Goal: Information Seeking & Learning: Learn about a topic

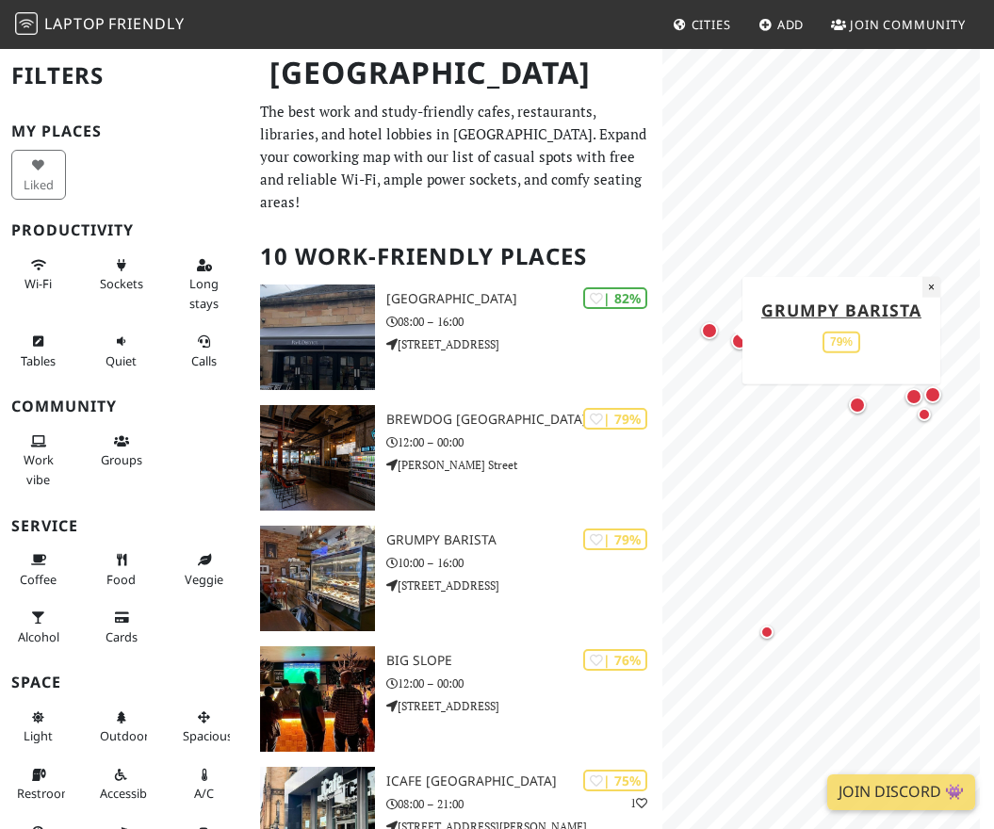
click at [931, 285] on button "×" at bounding box center [931, 286] width 18 height 21
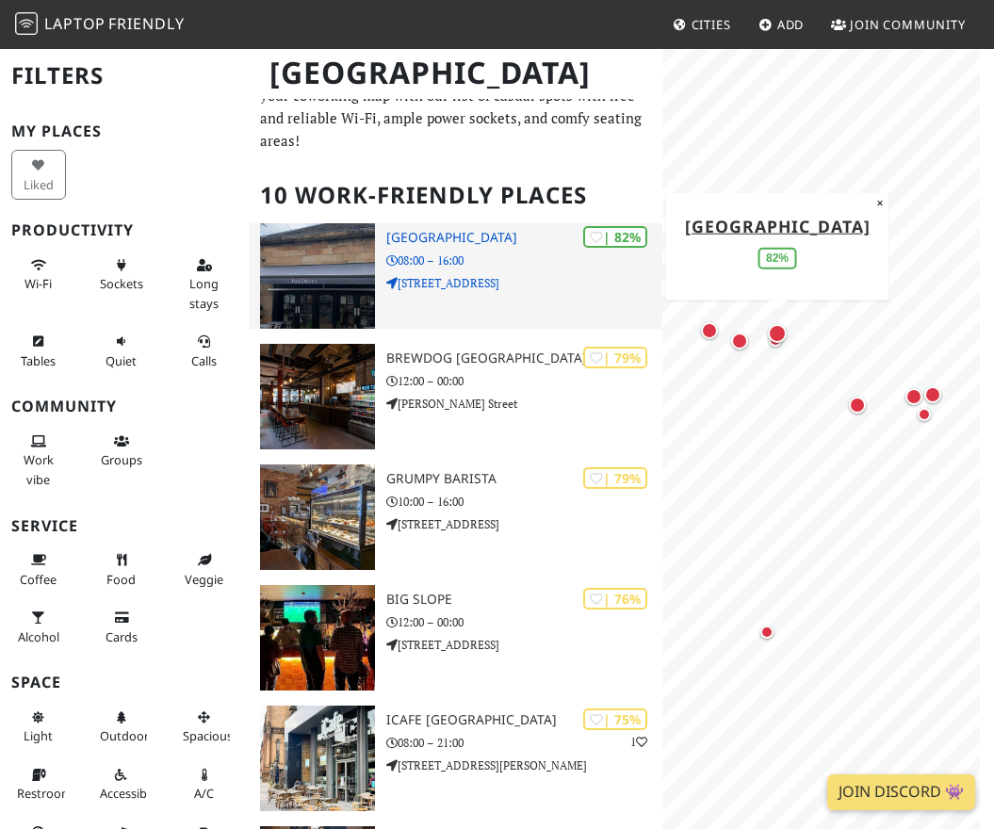
scroll to position [94, 0]
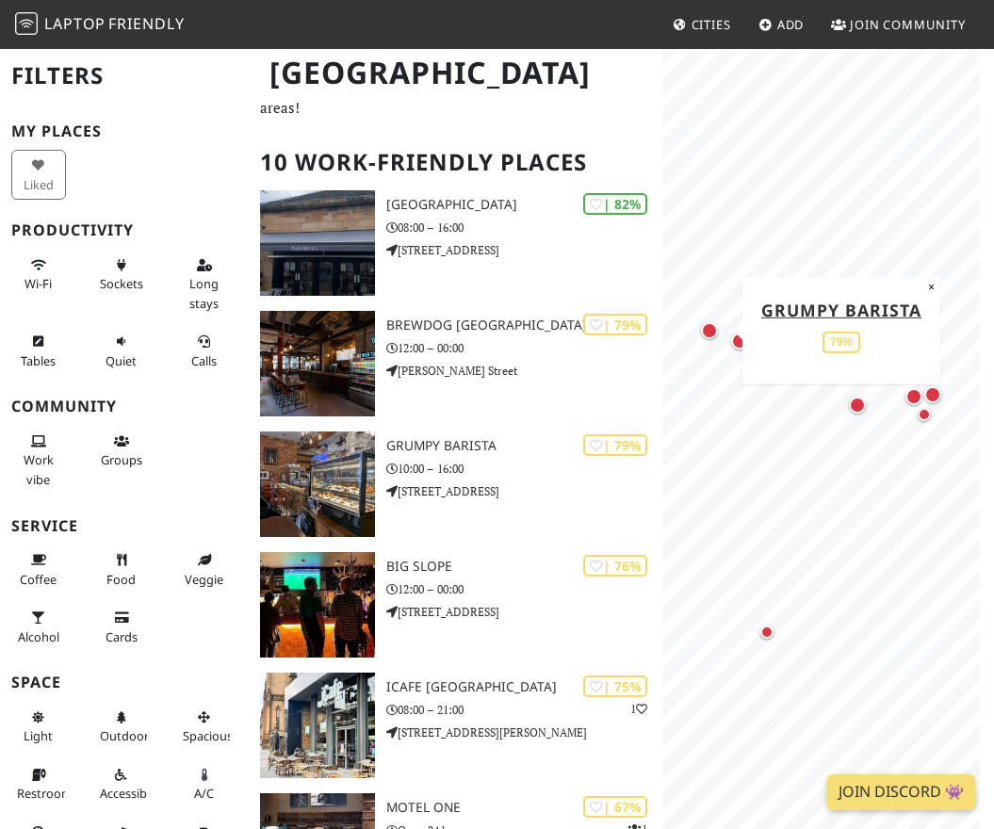
click at [709, 325] on div "Map marker" at bounding box center [709, 330] width 17 height 17
click at [857, 404] on div "Map marker" at bounding box center [857, 405] width 17 height 17
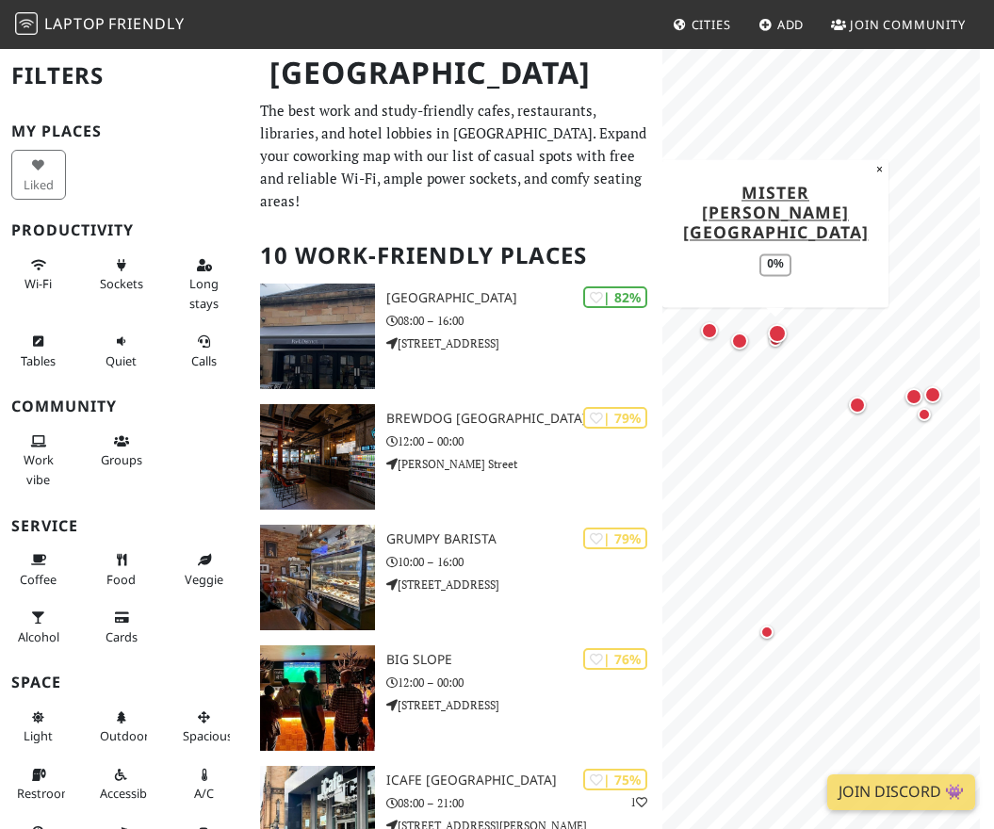
scroll to position [0, 0]
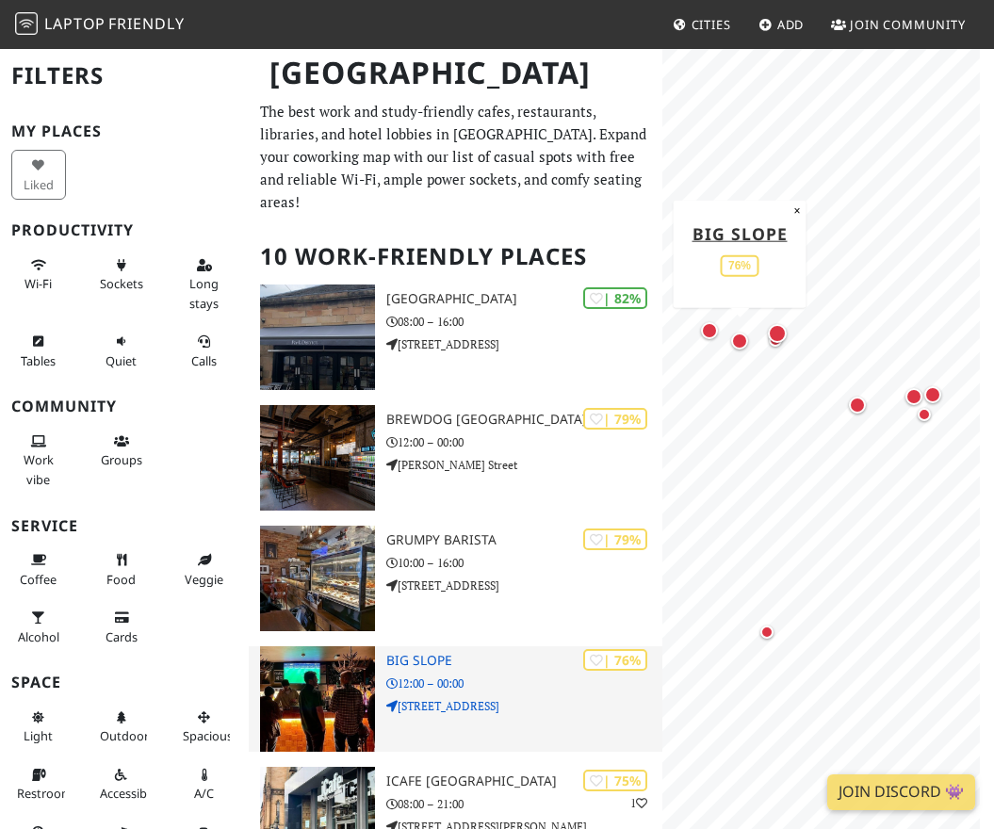
click at [333, 657] on img at bounding box center [318, 698] width 116 height 105
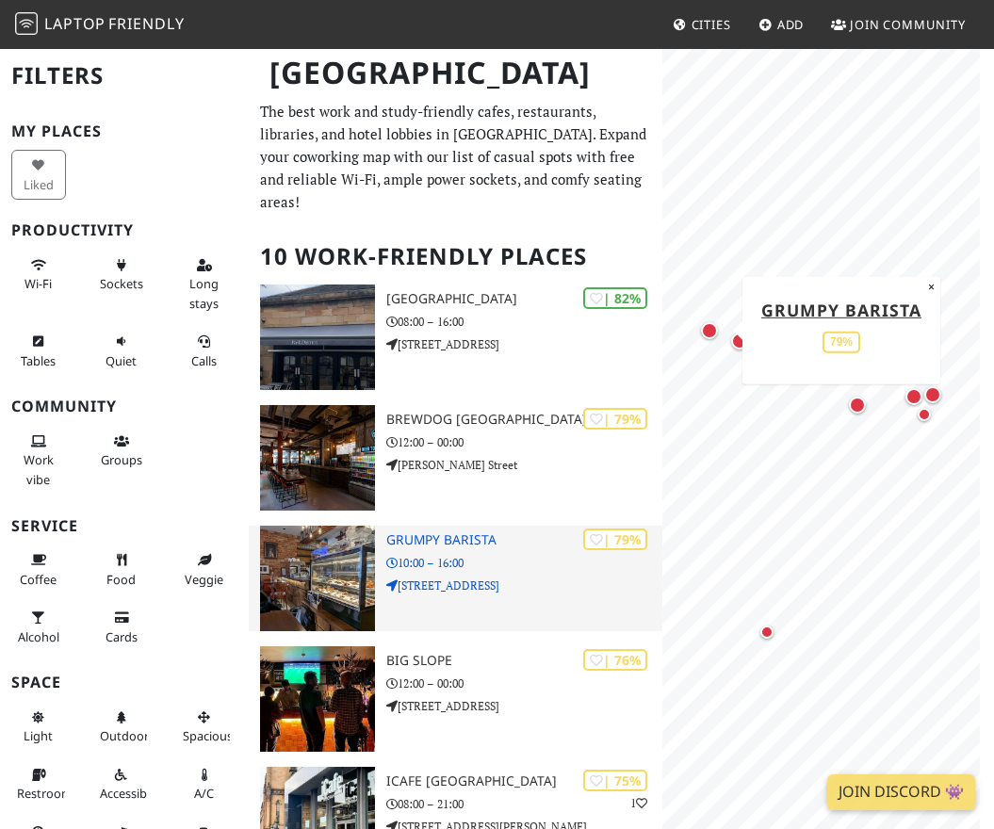
click at [421, 552] on div "| 79% Grumpy Barista 10:00 – 16:00 1294 Argyle Street" at bounding box center [524, 578] width 276 height 105
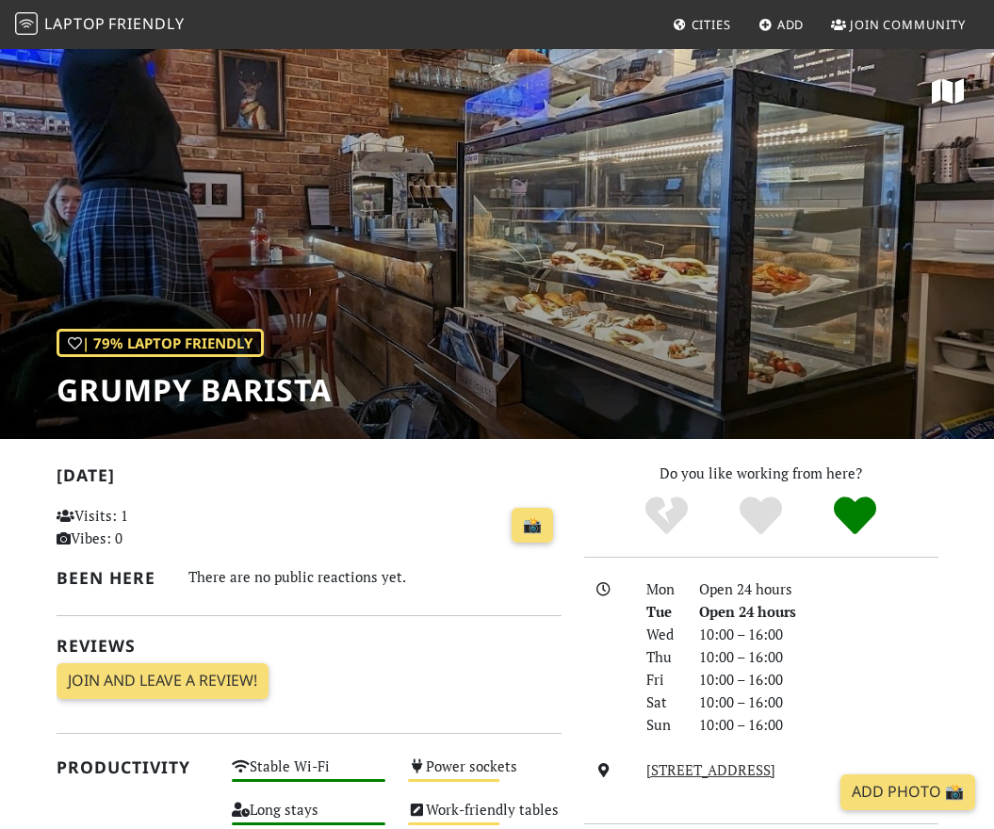
click at [321, 166] on div "| 79% Laptop Friendly Grumpy Barista" at bounding box center [497, 243] width 994 height 392
